Goal: Find specific page/section: Find specific page/section

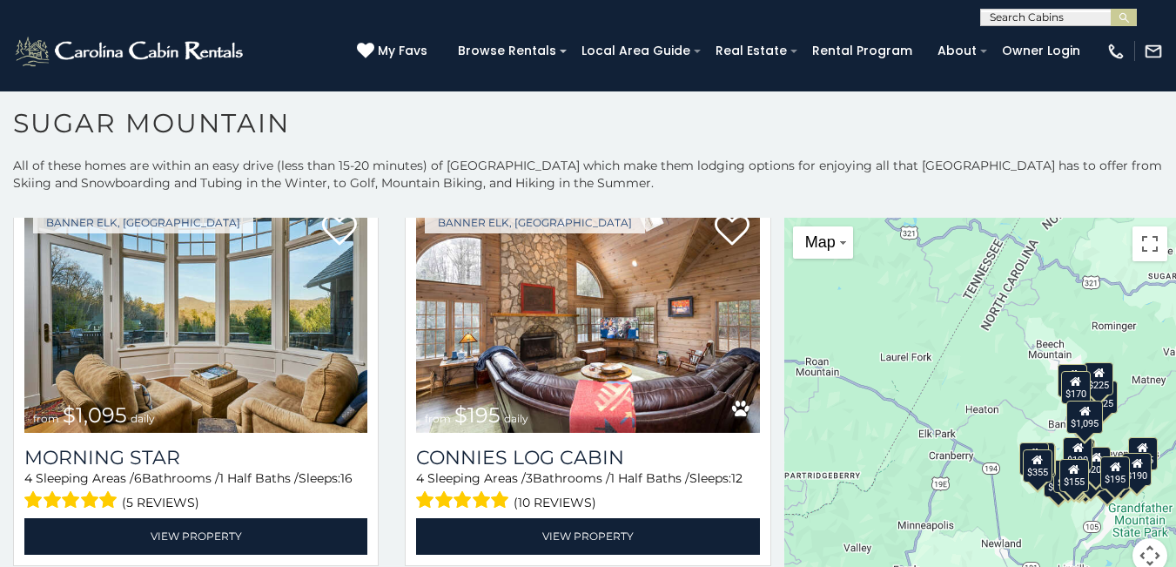
scroll to position [44, 0]
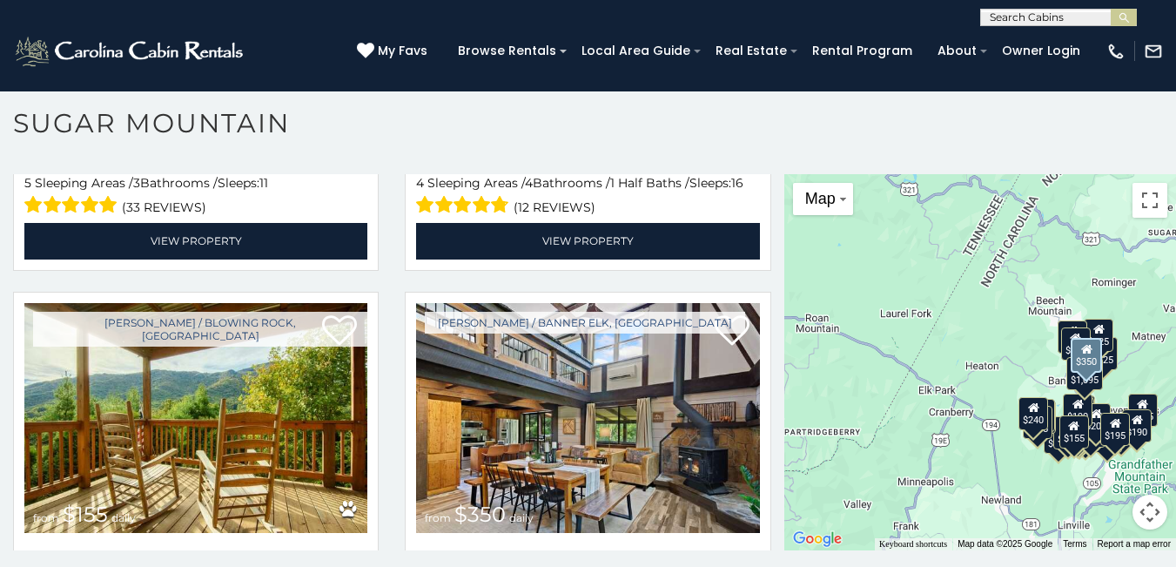
click at [515, 303] on img at bounding box center [587, 418] width 343 height 230
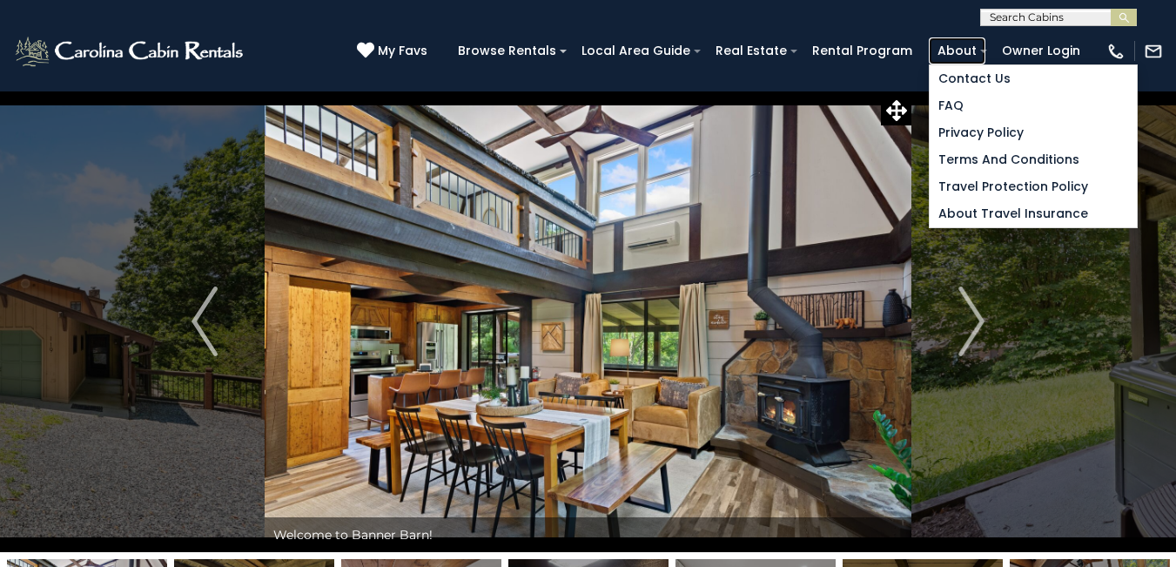
click at [963, 61] on link "About" at bounding box center [957, 50] width 57 height 27
